Goal: Navigation & Orientation: Find specific page/section

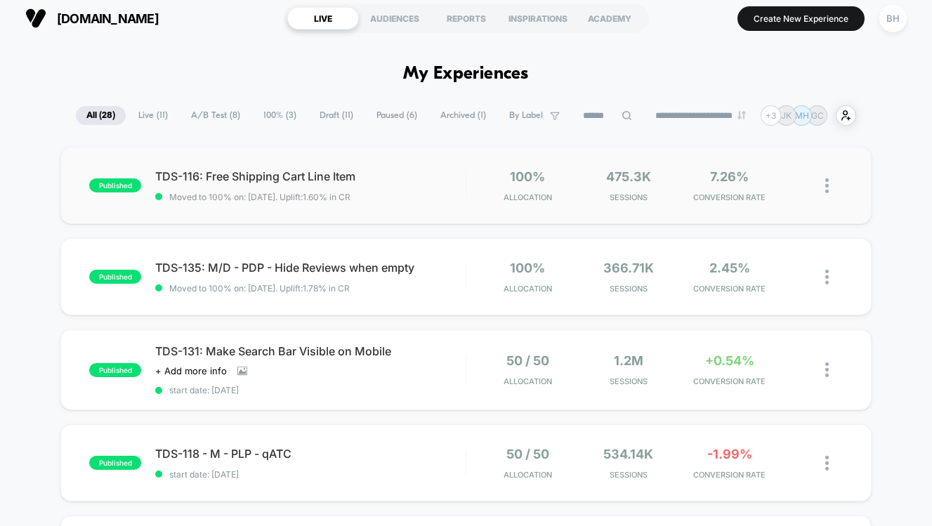
scroll to position [14, 0]
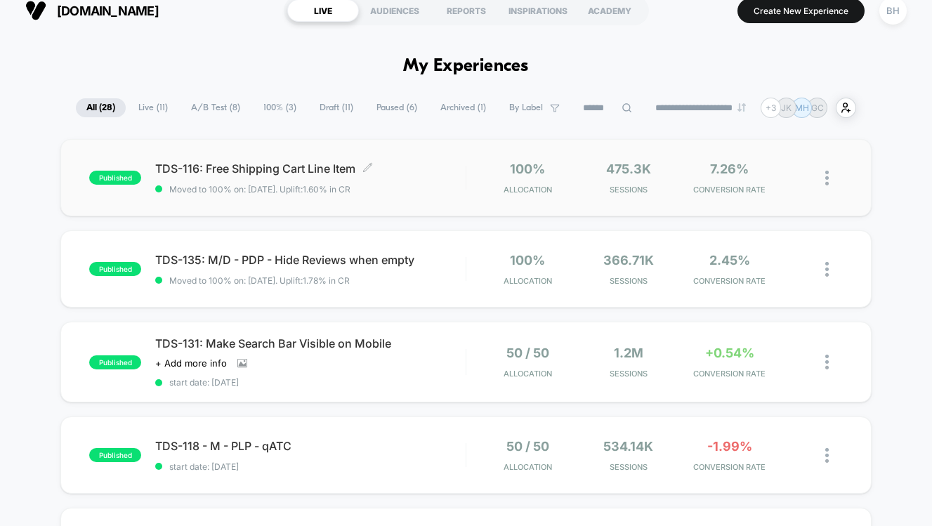
click at [414, 178] on div "TDS-116: Free Shipping Cart Line Item Click to edit experience details Click to…" at bounding box center [310, 178] width 310 height 33
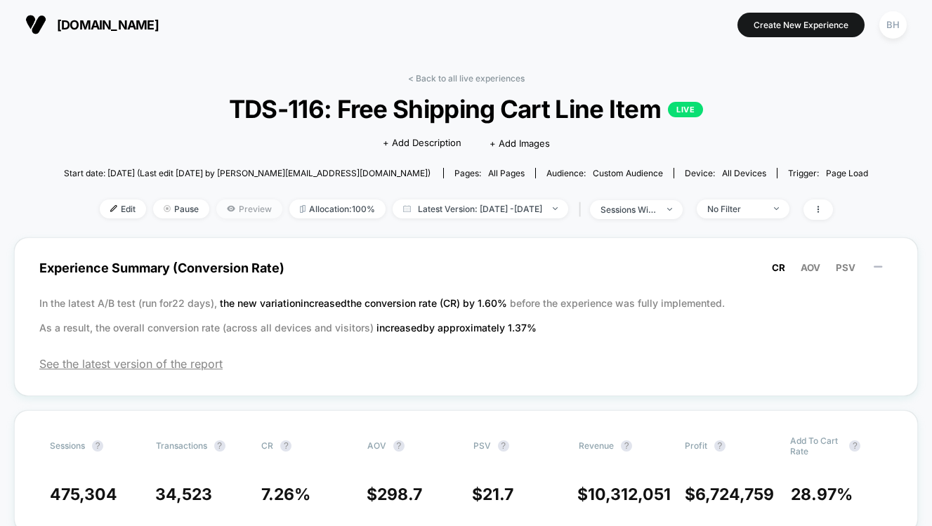
click at [225, 213] on span "Preview" at bounding box center [249, 208] width 66 height 19
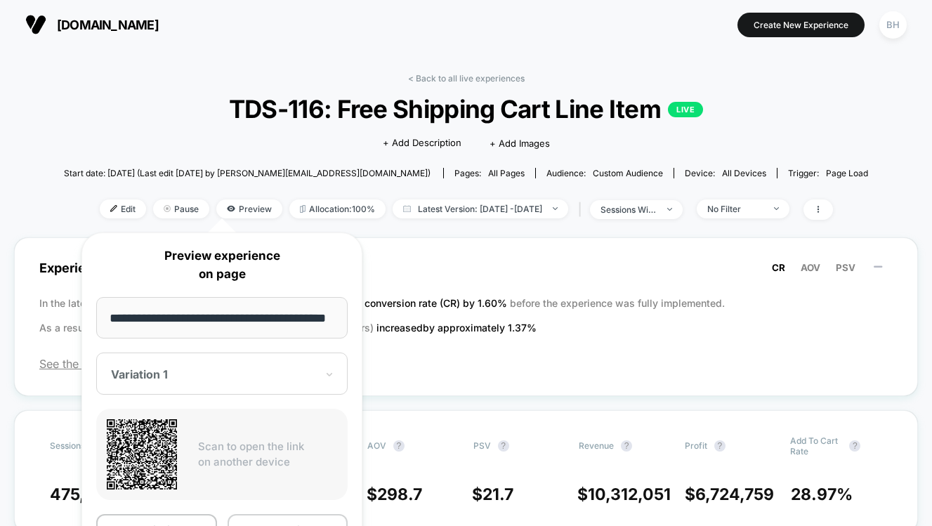
click at [299, 523] on button "Copy Link" at bounding box center [288, 530] width 121 height 32
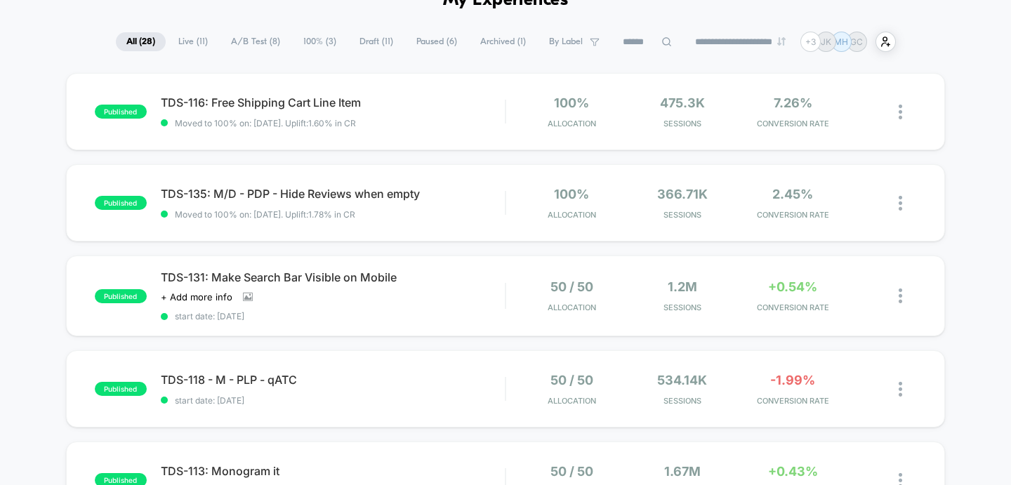
scroll to position [127, 0]
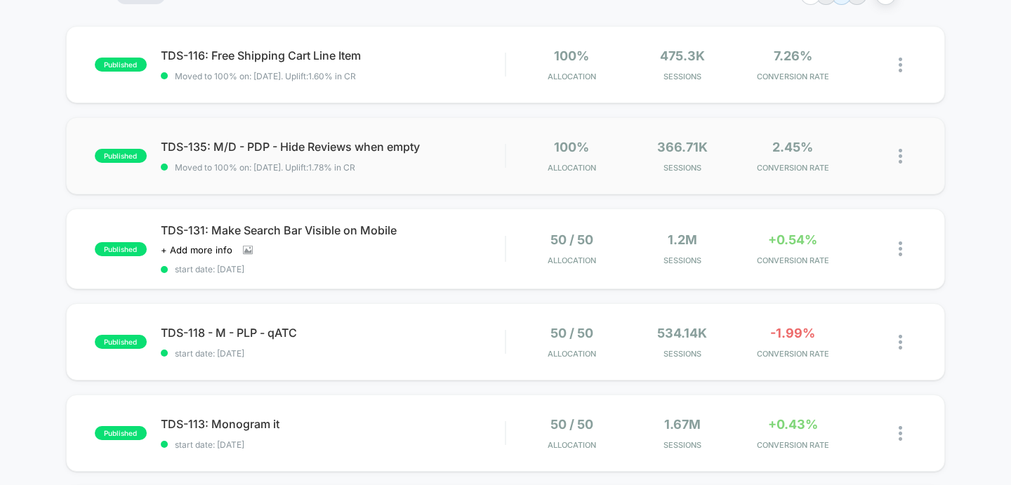
click at [482, 173] on div "published TDS-135: M/D - PDP - Hide Reviews when empty Moved to 100% on: [DATE]…" at bounding box center [506, 155] width 880 height 77
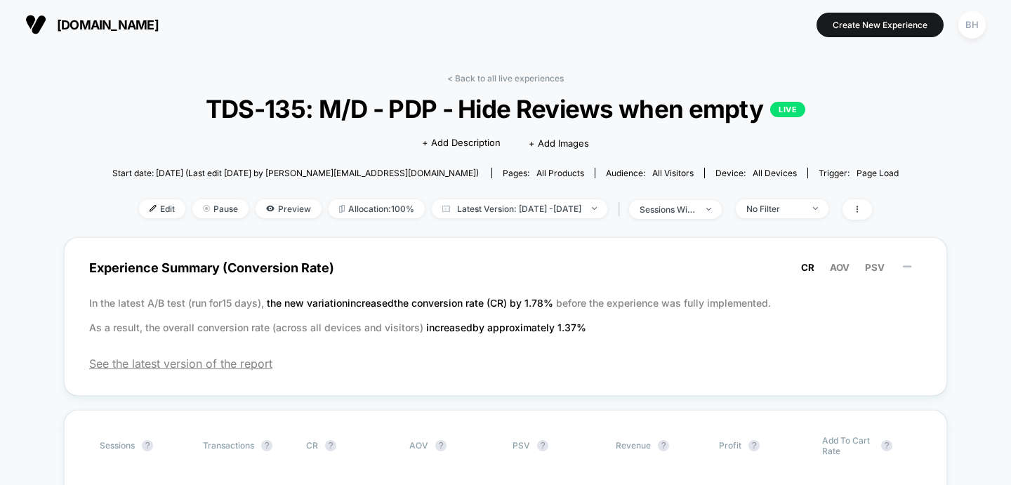
click at [114, 103] on div "< Back to all live experiences TDS-135: M/D - PDP - Hide Reviews when empty LIV…" at bounding box center [505, 155] width 787 height 164
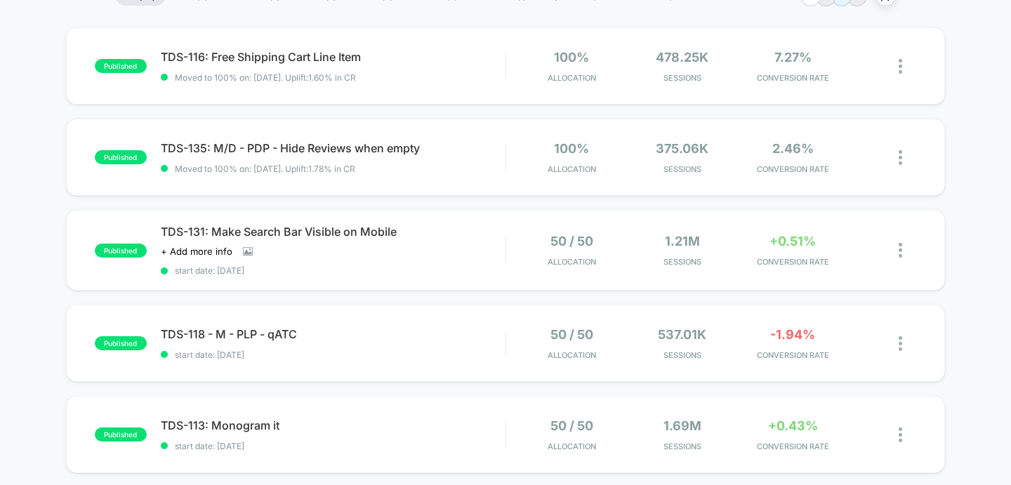
scroll to position [127, 0]
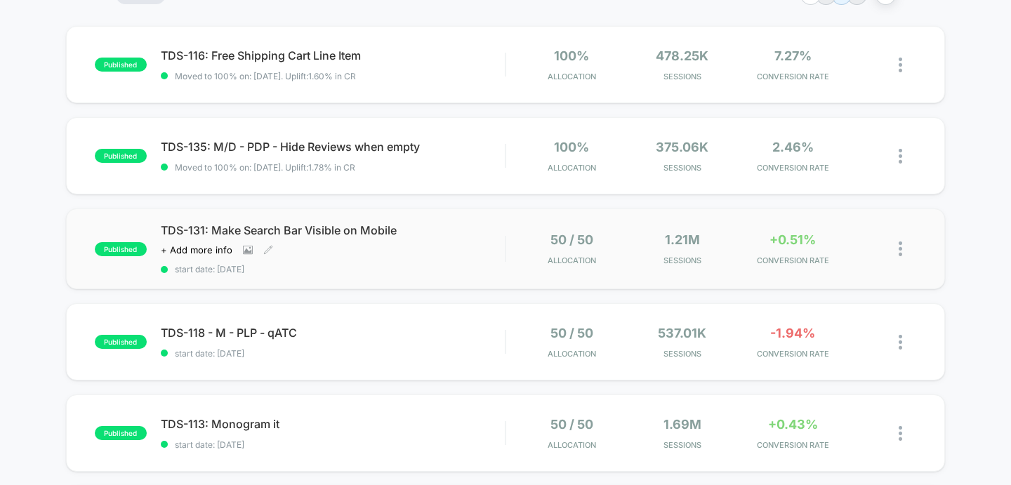
click at [341, 266] on span "start date: [DATE]" at bounding box center [333, 269] width 345 height 11
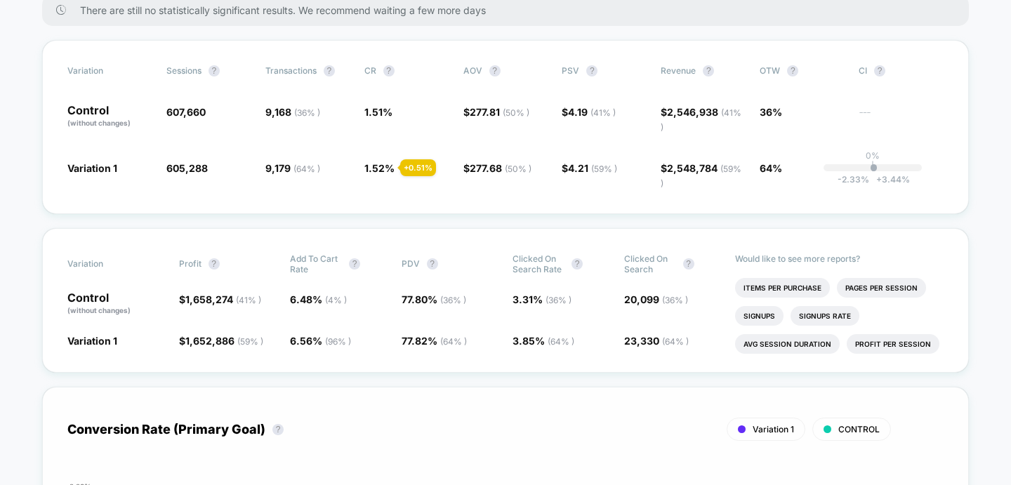
scroll to position [523, 0]
